Goal: Task Accomplishment & Management: Understand process/instructions

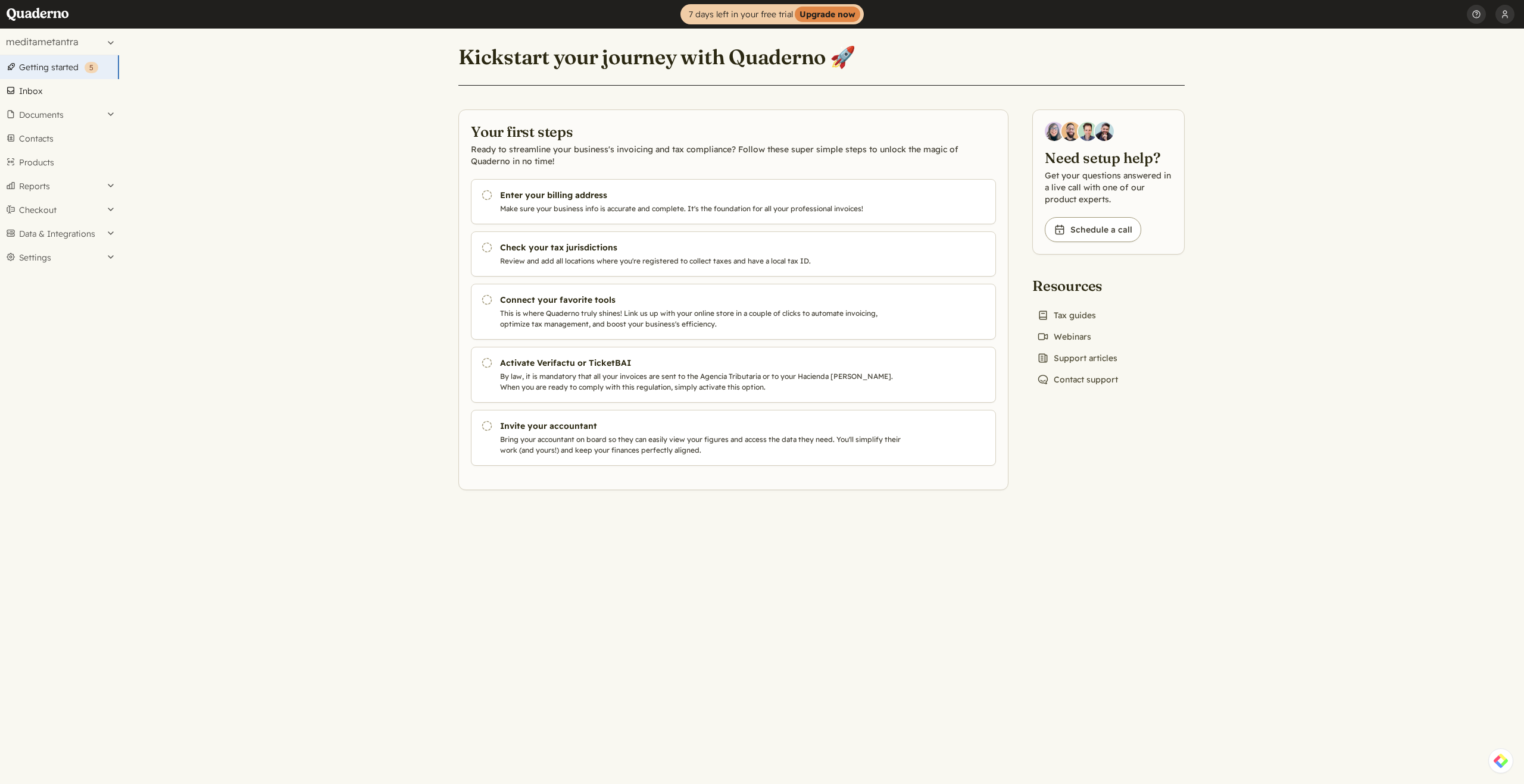
click at [33, 88] on link "Inbox" at bounding box center [59, 90] width 119 height 24
click at [1510, 21] on button "[PERSON_NAME]" at bounding box center [1504, 14] width 19 height 28
click at [1413, 48] on link "Profile" at bounding box center [1431, 42] width 166 height 20
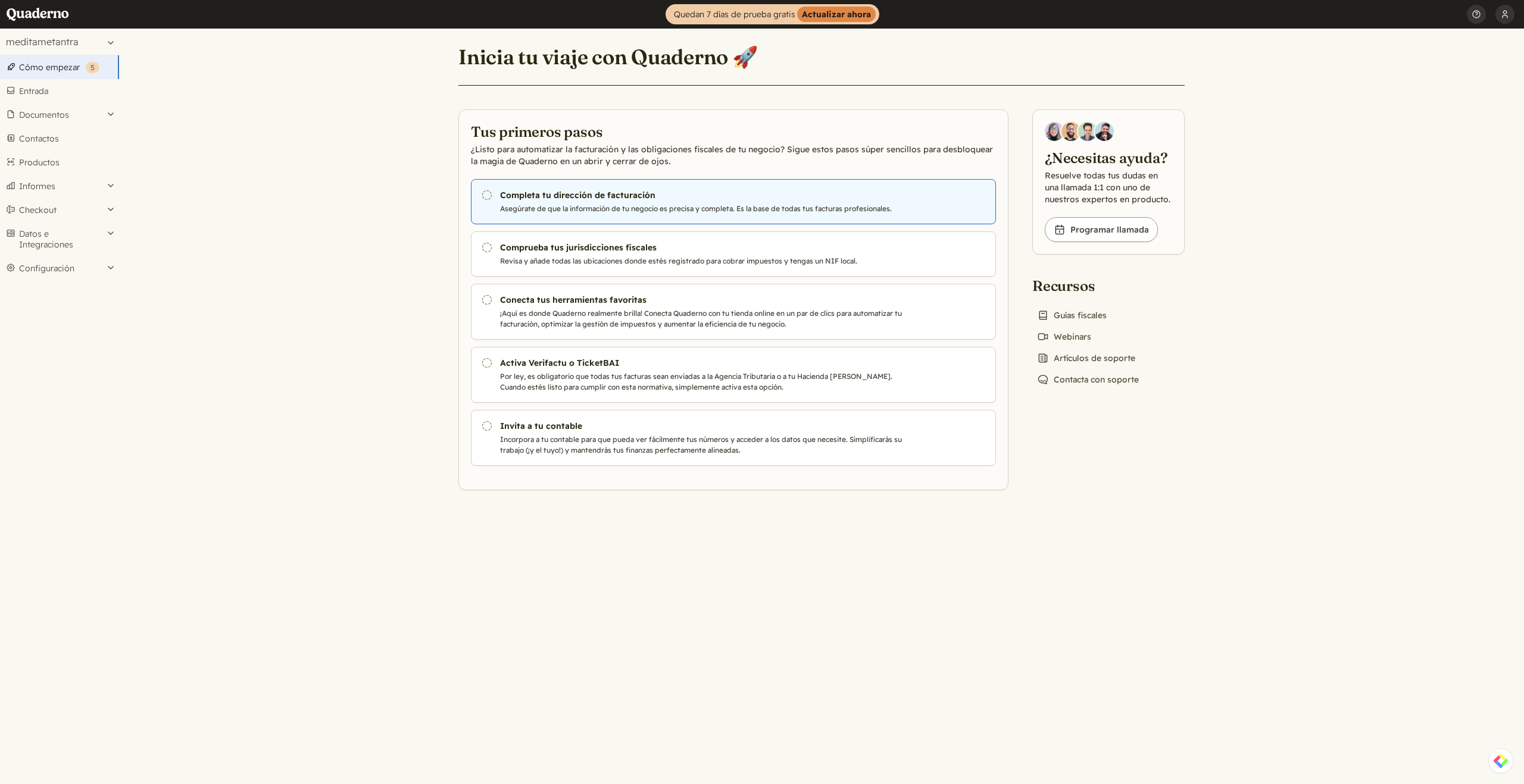
click at [567, 199] on h3 "Completa tu dirección de facturación" at bounding box center [703, 195] width 406 height 12
click at [542, 199] on h3 "Completa tu dirección de facturación" at bounding box center [703, 195] width 406 height 12
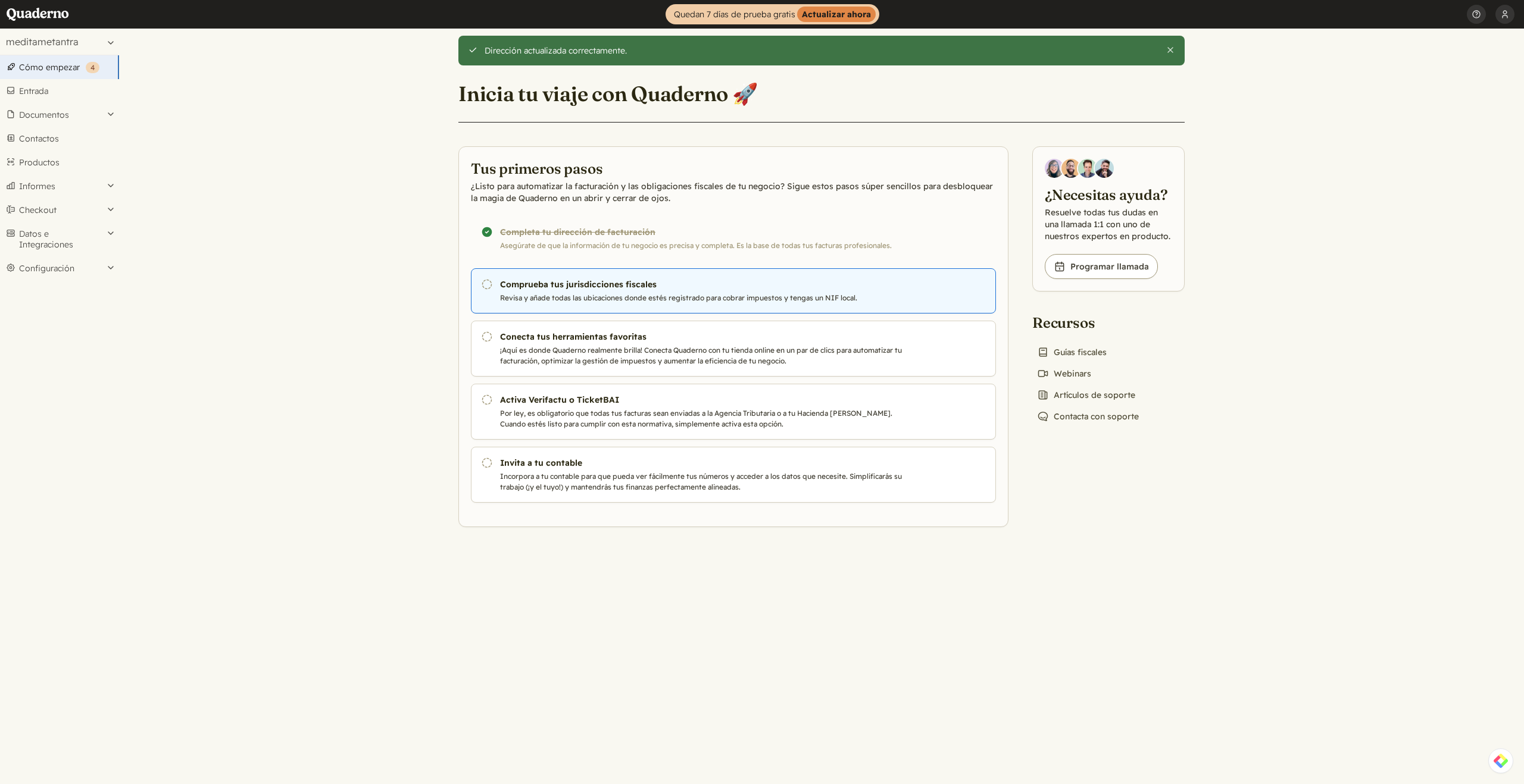
click at [640, 289] on h3 "Comprueba tus jurisdicciones fiscales" at bounding box center [703, 284] width 406 height 12
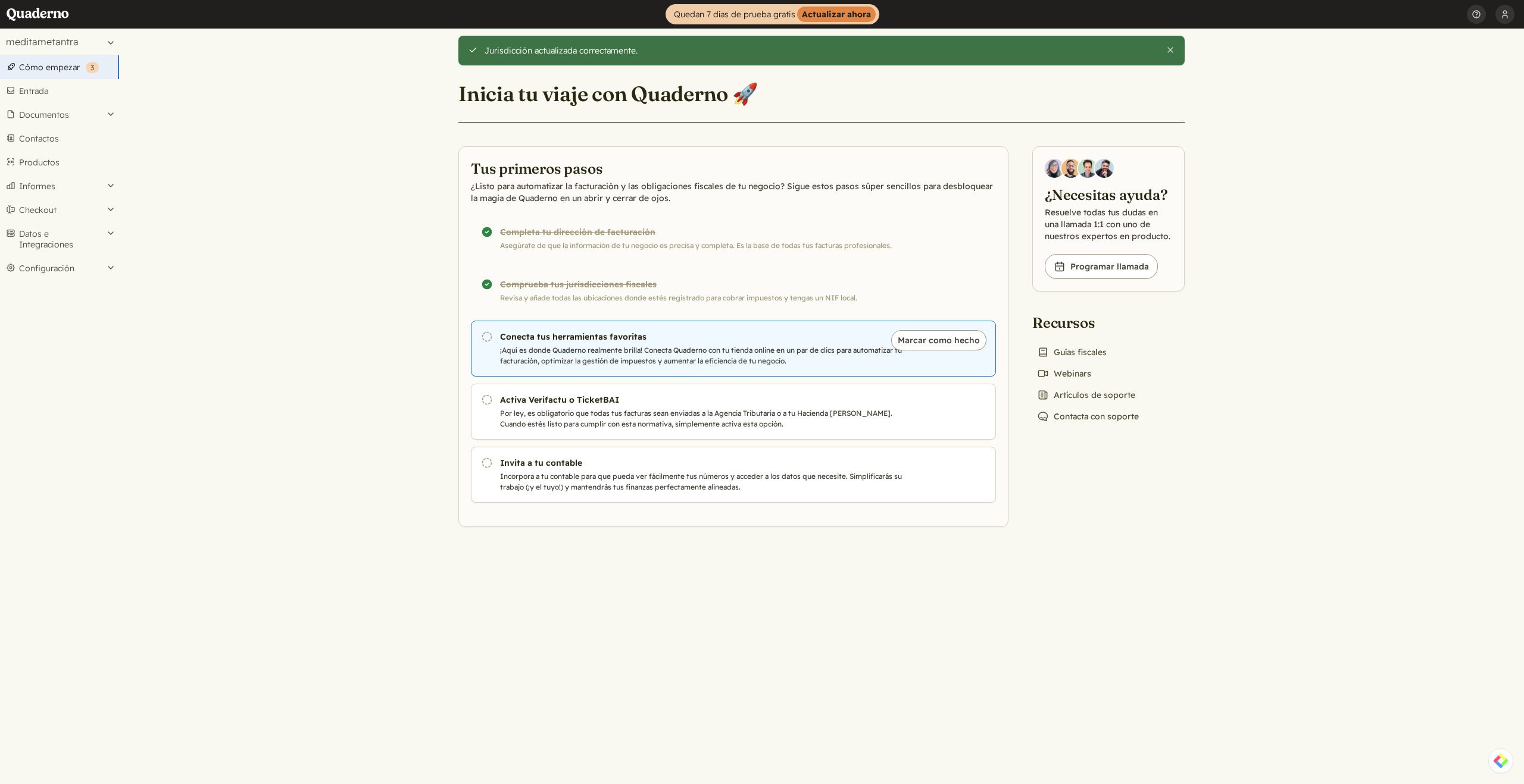
click at [565, 340] on h3 "Conecta tus herramientas favoritas" at bounding box center [703, 336] width 406 height 12
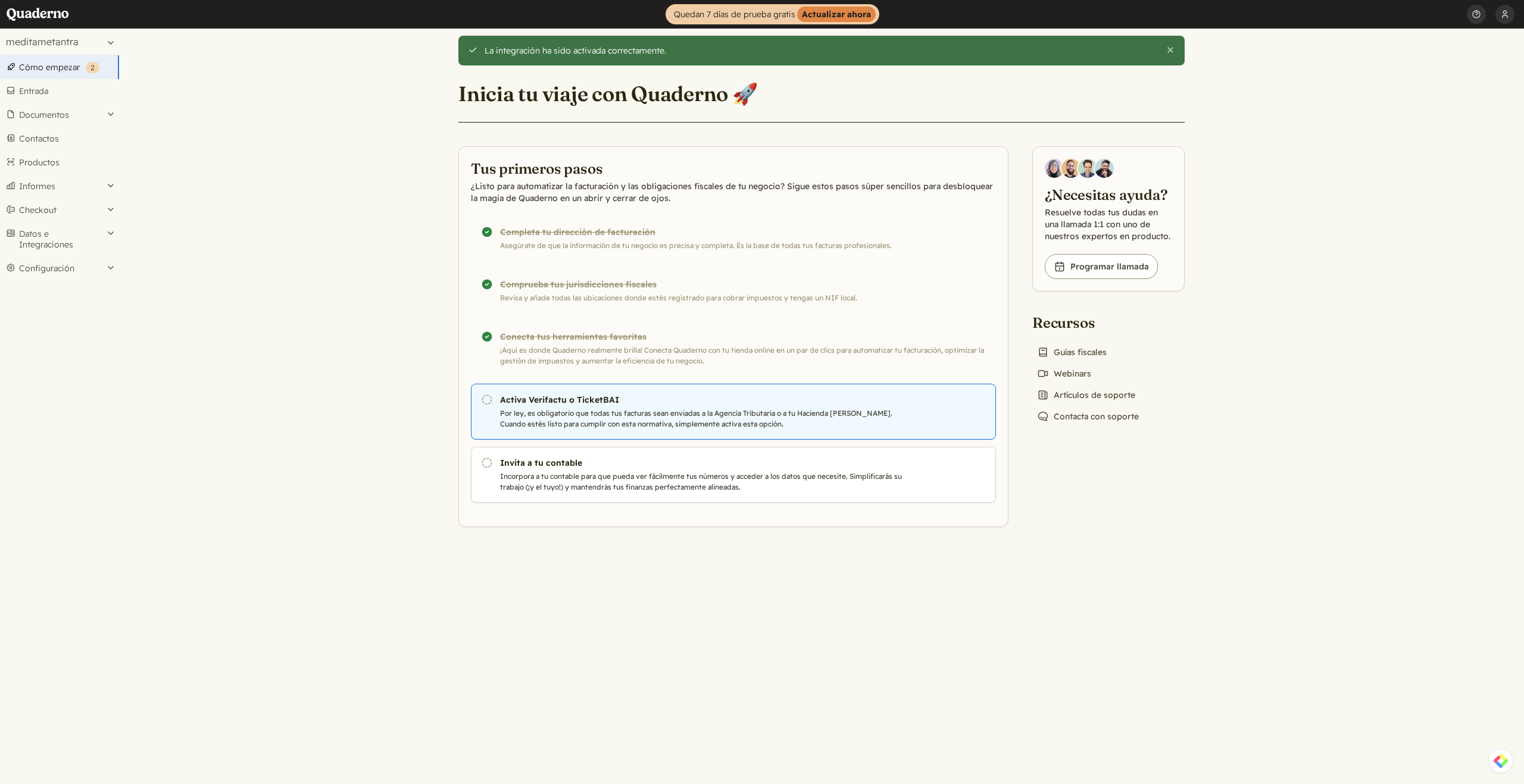
click at [611, 394] on h3 "Activa Verifactu o TicketBAI" at bounding box center [703, 400] width 406 height 12
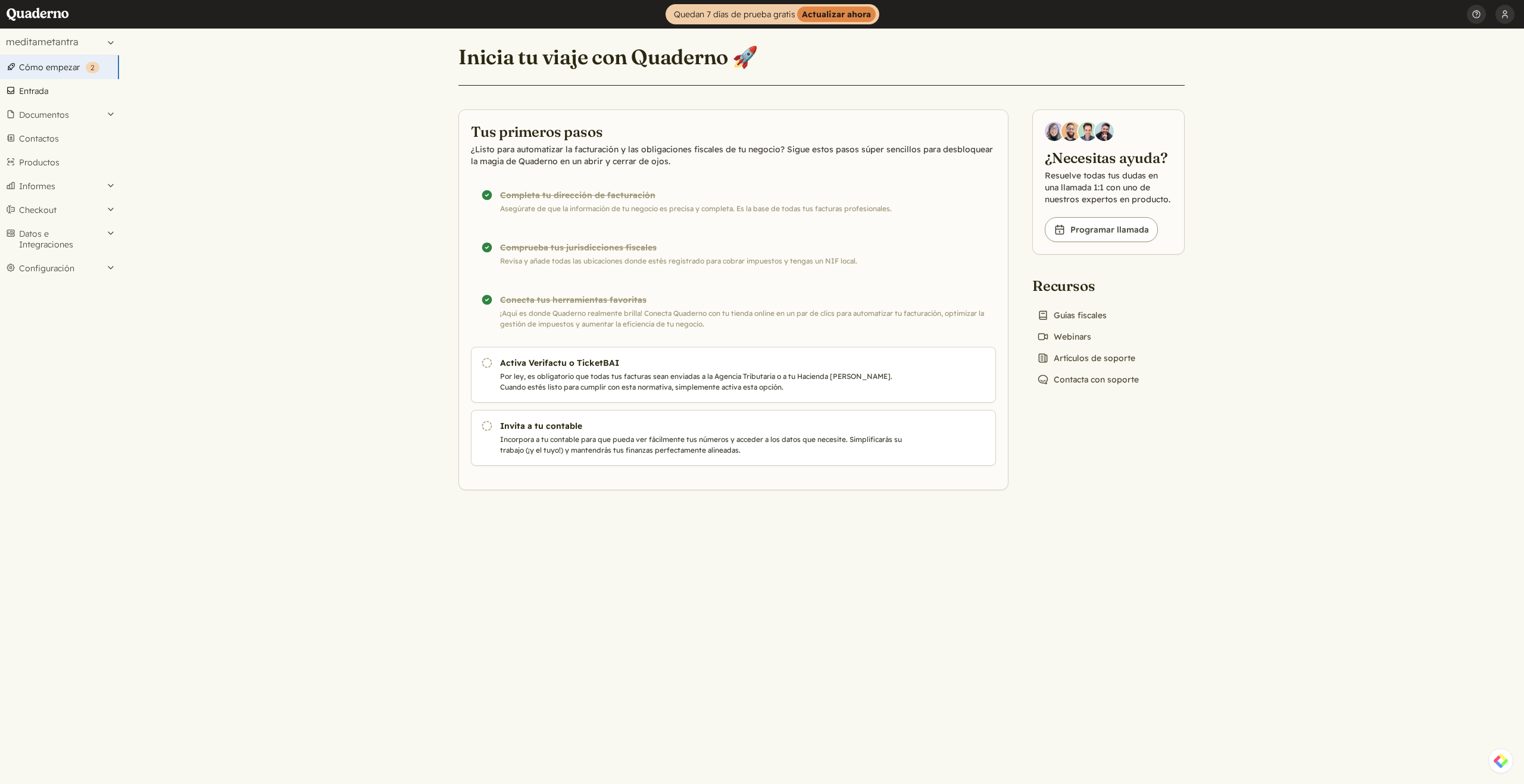
click at [46, 87] on link "Entrada" at bounding box center [59, 90] width 119 height 24
